Goal: Task Accomplishment & Management: Use online tool/utility

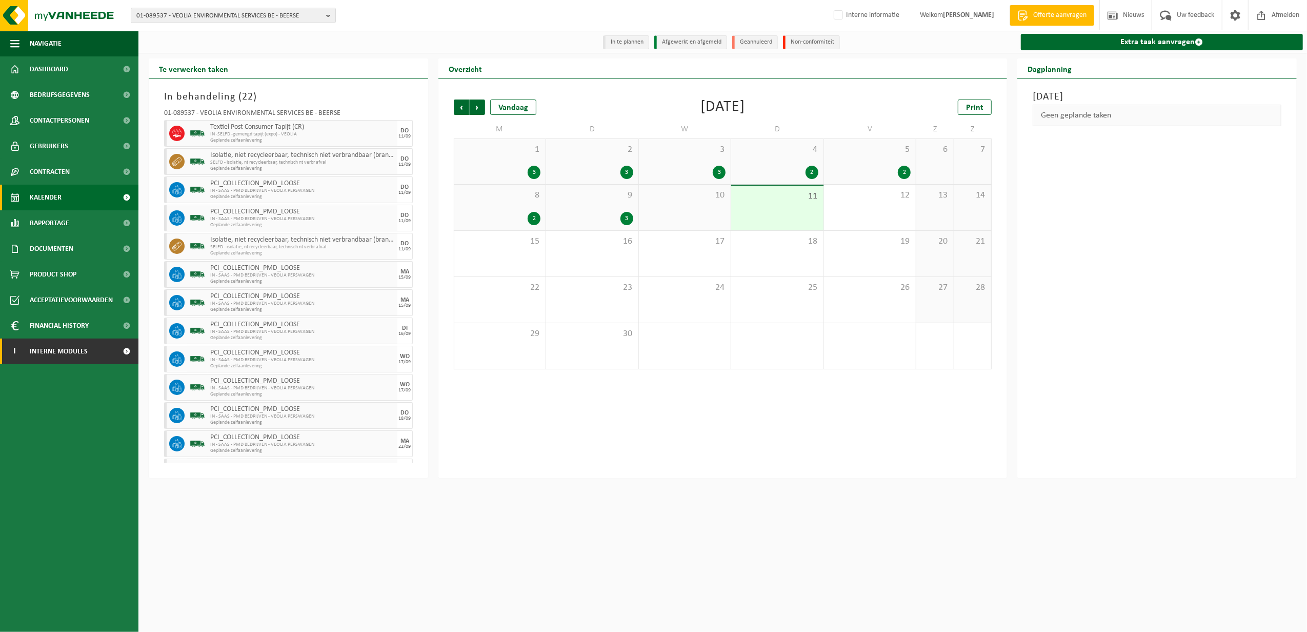
click at [70, 352] on span "Interne modules" at bounding box center [59, 352] width 58 height 26
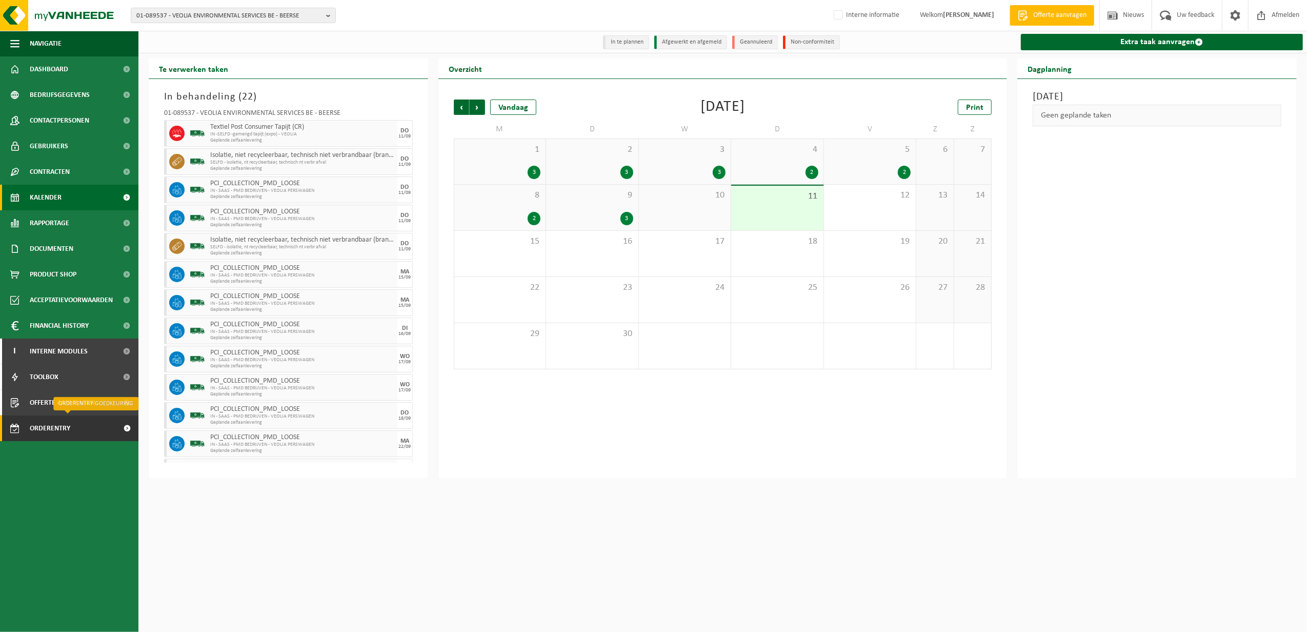
click at [66, 430] on span "Orderentry Goedkeuring" at bounding box center [73, 428] width 86 height 26
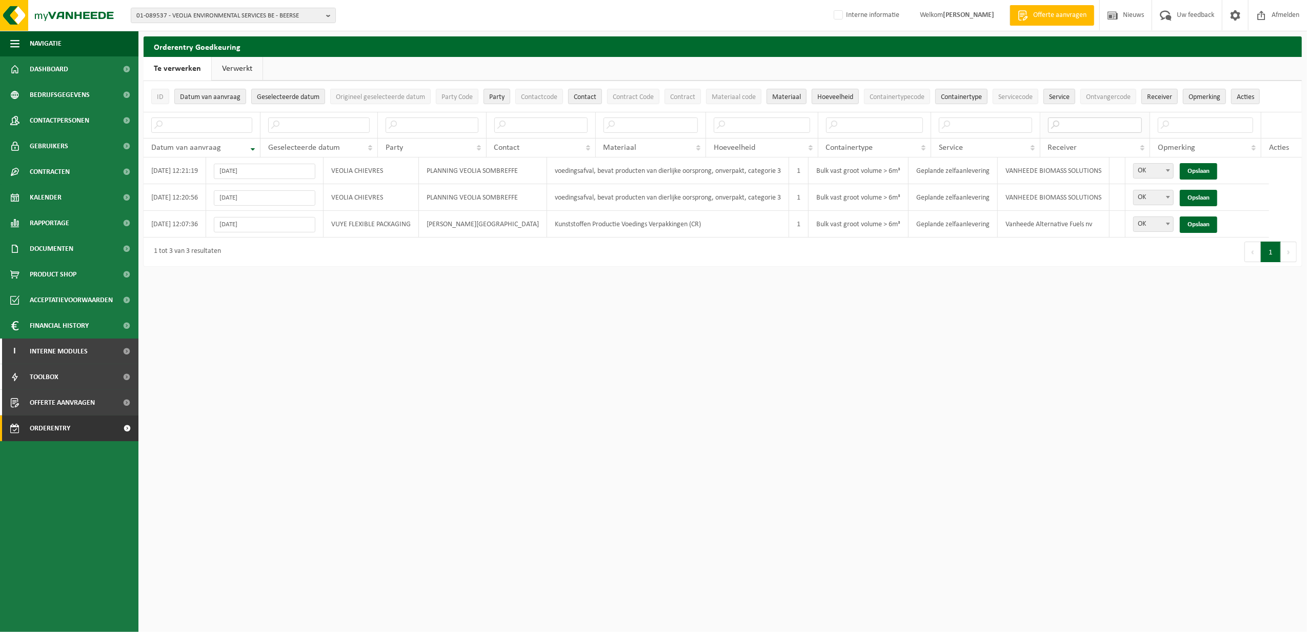
click at [1082, 128] on input "text" at bounding box center [1095, 124] width 94 height 15
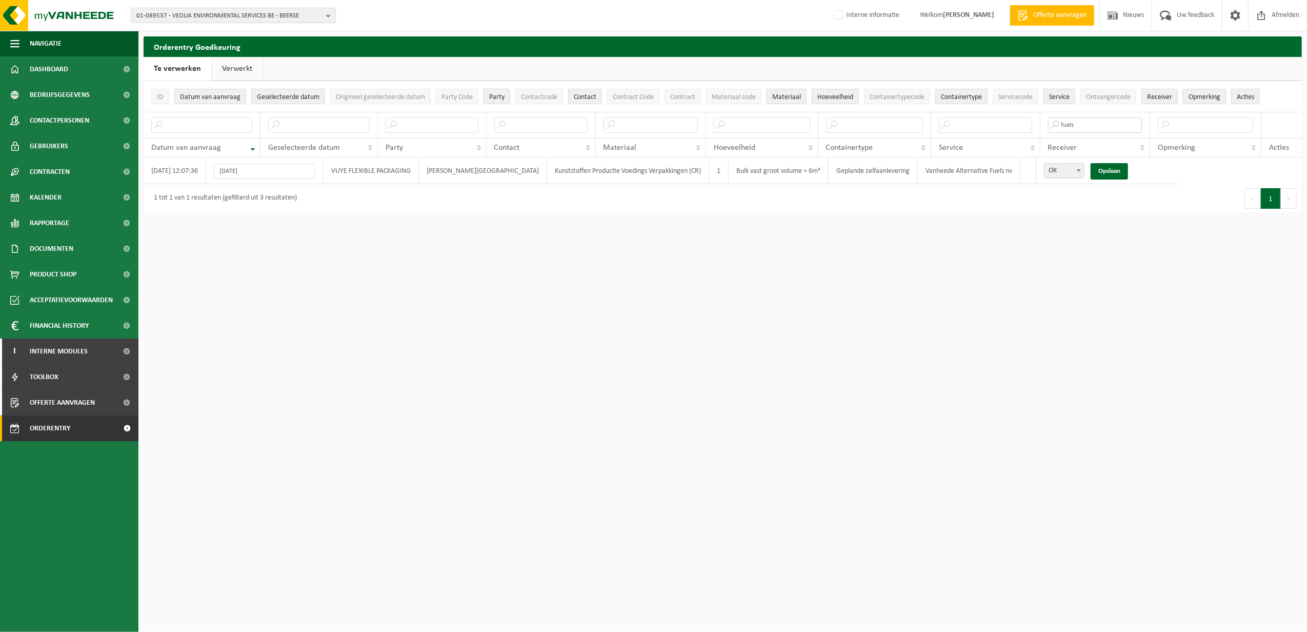
type input "fuels"
click at [53, 433] on span "Orderentry Goedkeuring" at bounding box center [73, 428] width 86 height 26
